Goal: Book appointment/travel/reservation

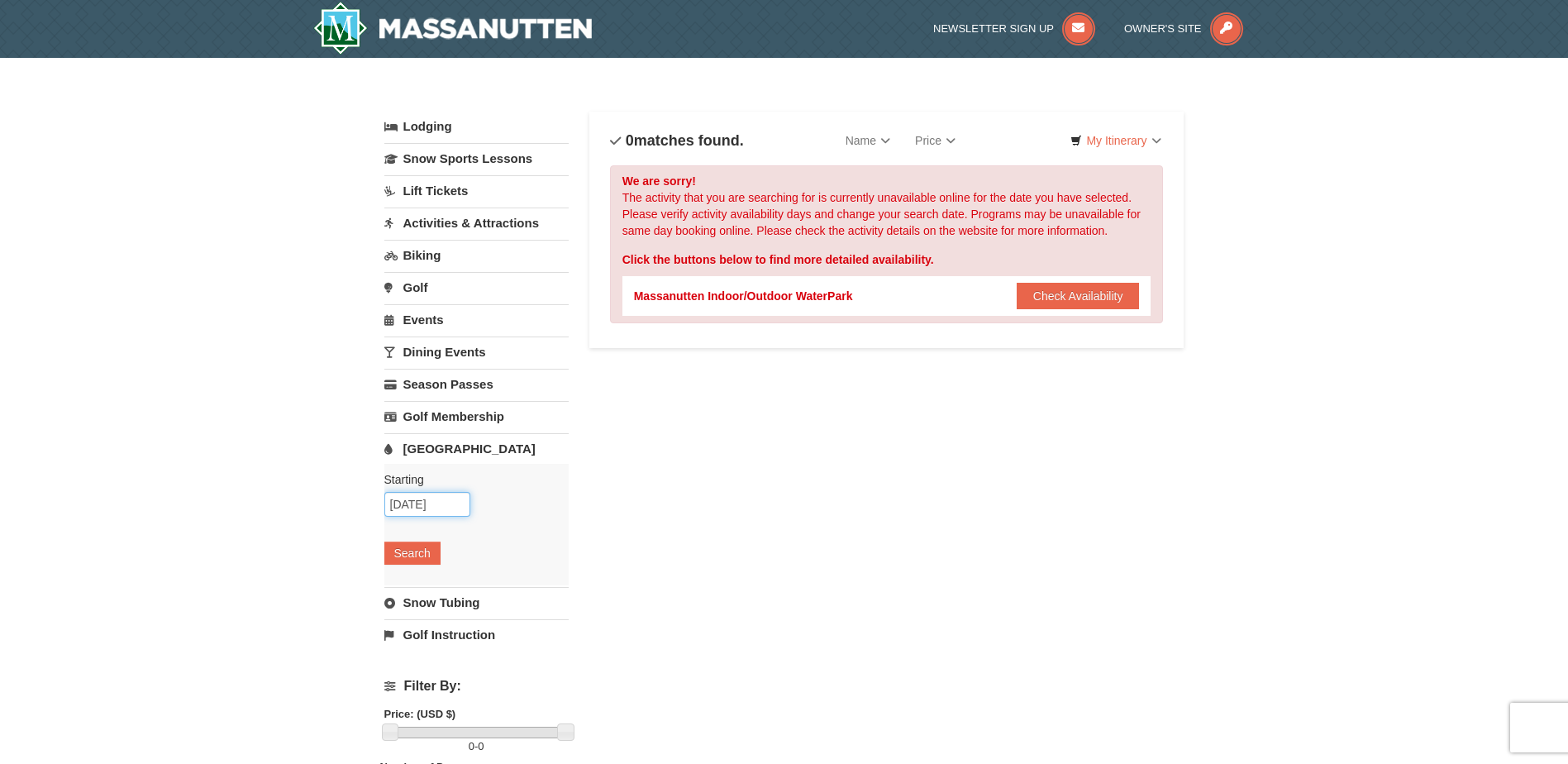
click at [446, 504] on input "10/10/2025" at bounding box center [427, 505] width 86 height 25
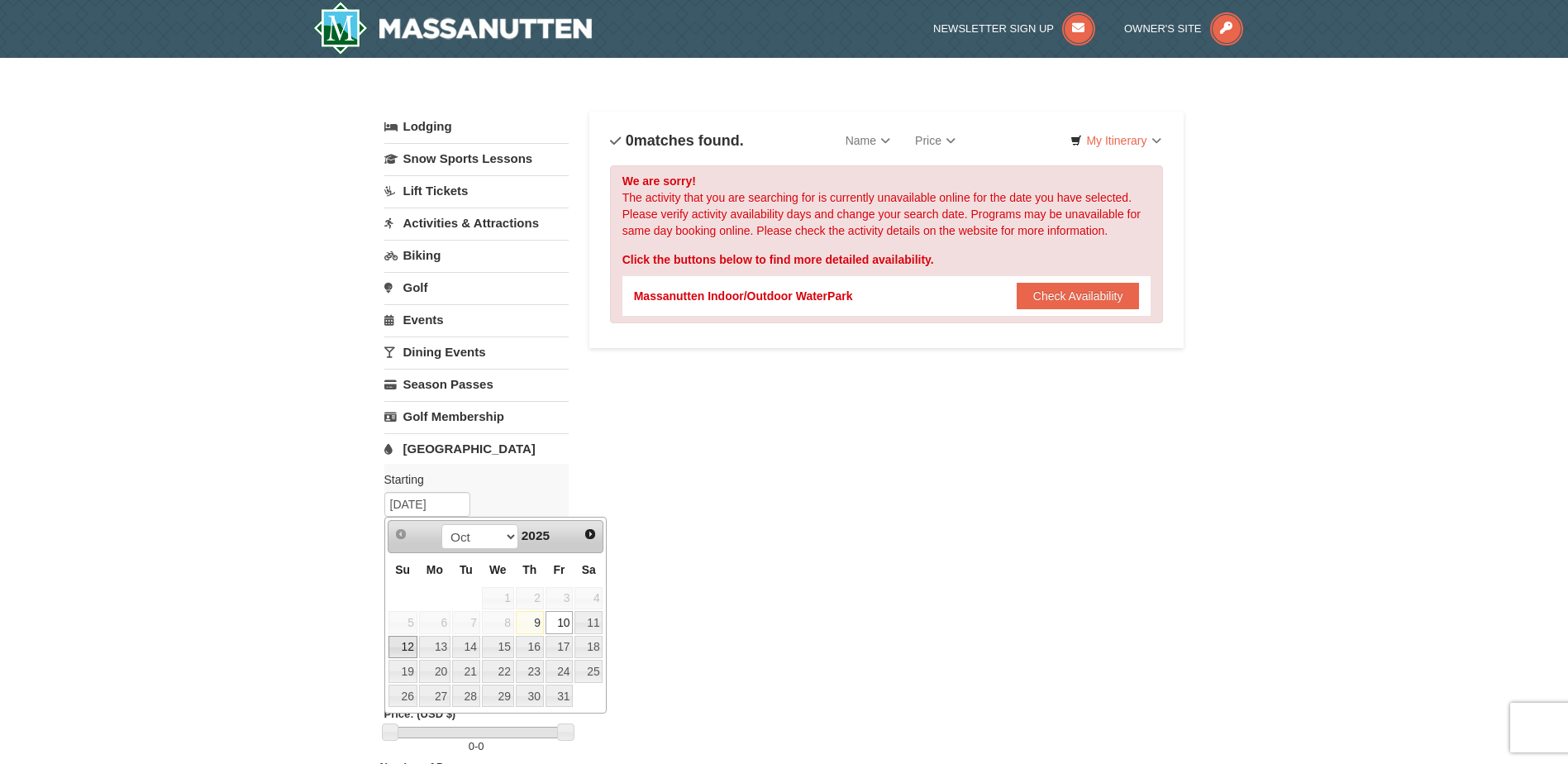
click at [398, 649] on link "12" at bounding box center [403, 648] width 29 height 23
type input "[DATE]"
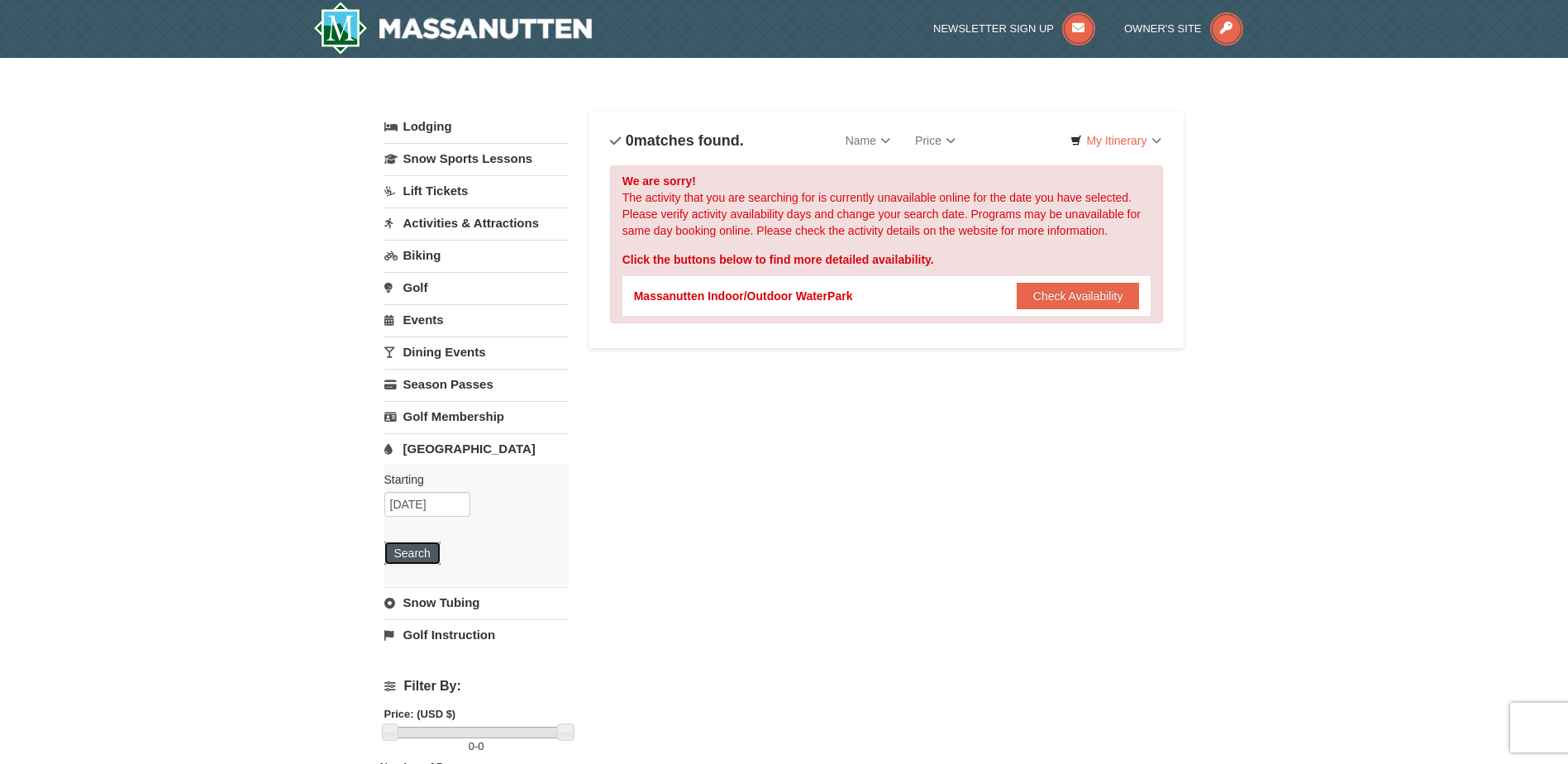
click at [419, 553] on button "Search" at bounding box center [412, 553] width 56 height 23
